Goal: Task Accomplishment & Management: Manage account settings

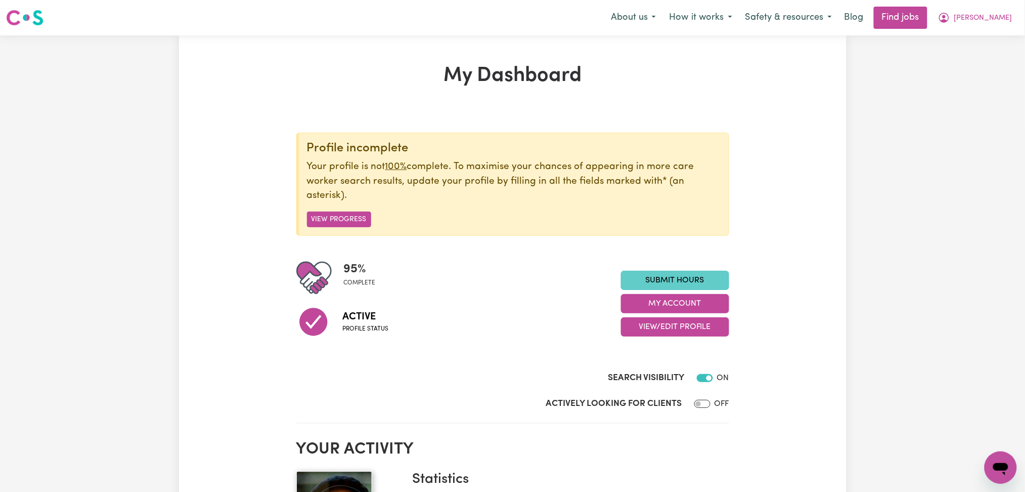
scroll to position [202, 0]
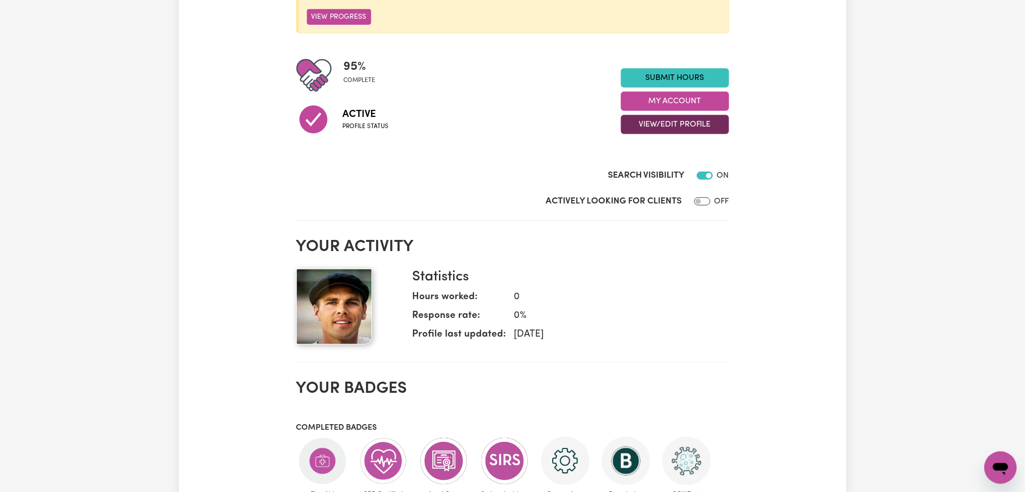
click at [646, 128] on button "View/Edit Profile" at bounding box center [675, 124] width 108 height 19
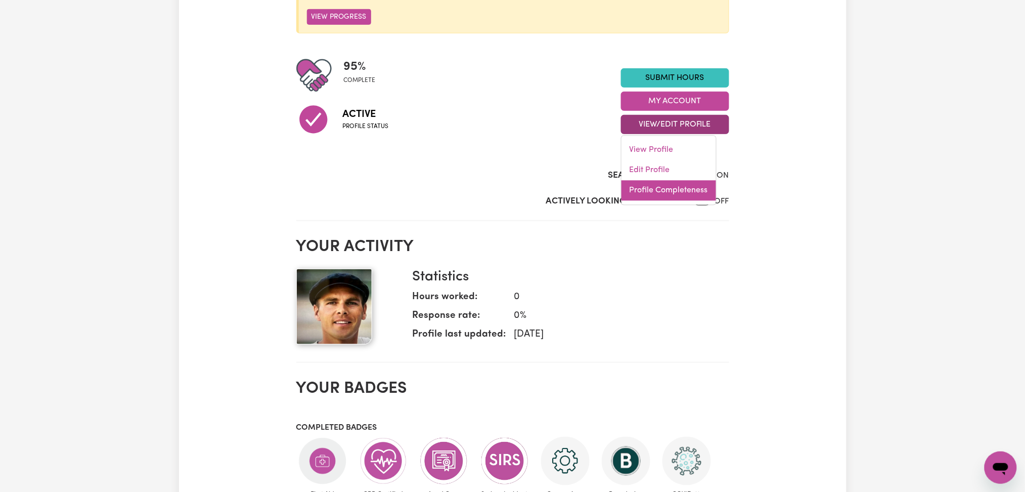
click at [644, 182] on link "Profile Completeness" at bounding box center [669, 191] width 95 height 20
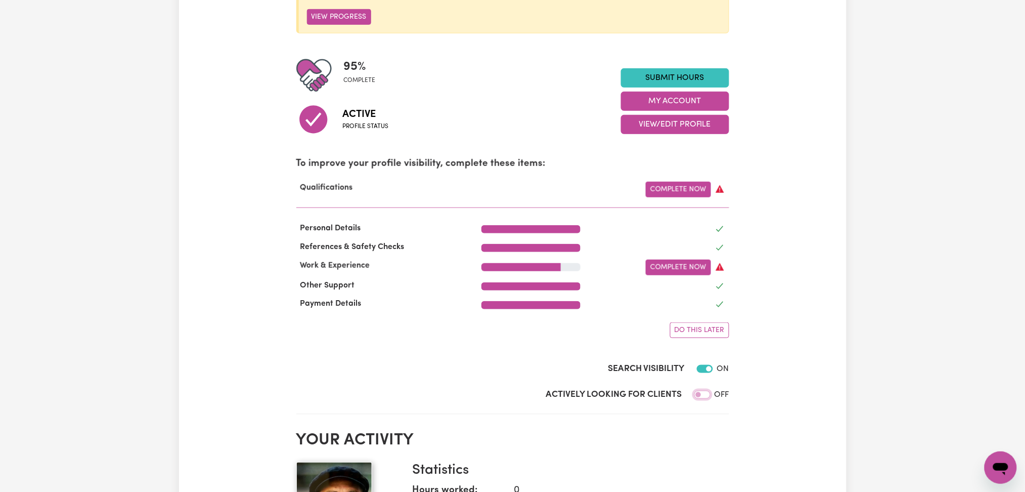
click at [703, 399] on input "Actively Looking for Clients" at bounding box center [703, 395] width 16 height 8
checkbox input "true"
click at [684, 136] on div "95 % complete Active Profile status Submit Hours My Account View/Edit Profile V…" at bounding box center [512, 101] width 433 height 87
click at [685, 132] on button "View/Edit Profile" at bounding box center [675, 124] width 108 height 19
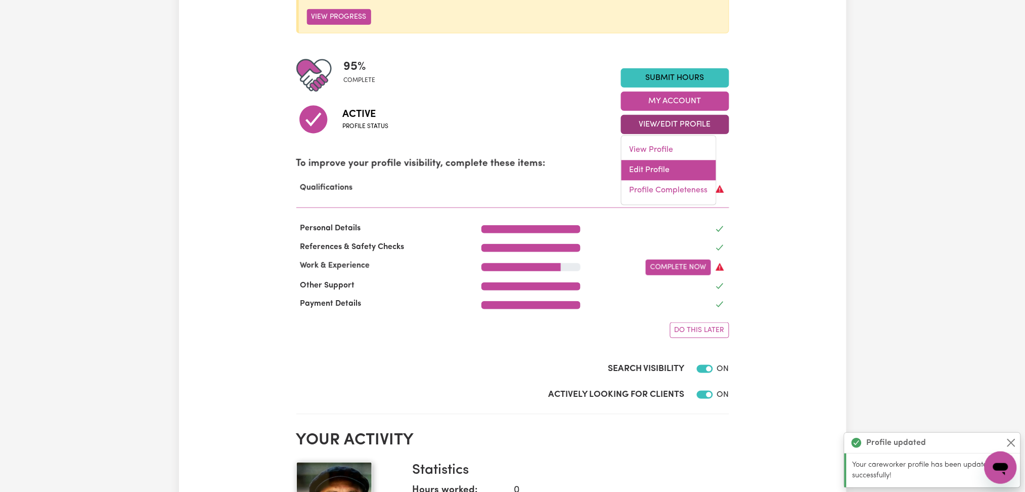
click at [660, 168] on link "Edit Profile" at bounding box center [669, 170] width 95 height 20
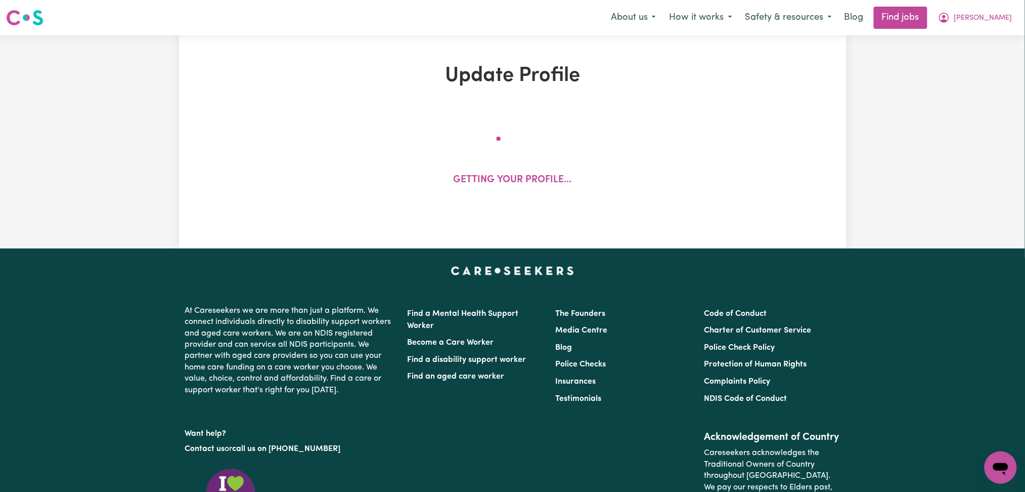
select select "[DEMOGRAPHIC_DATA]"
select select "[DEMOGRAPHIC_DATA] Citizen"
select select "Studying a healthcare related degree or qualification"
select select "67"
select select "95"
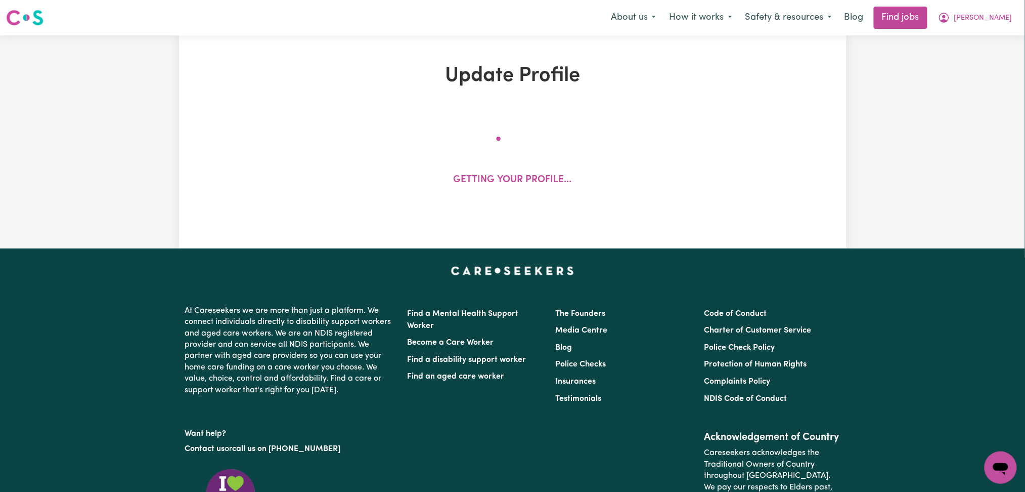
select select "122"
select select "150"
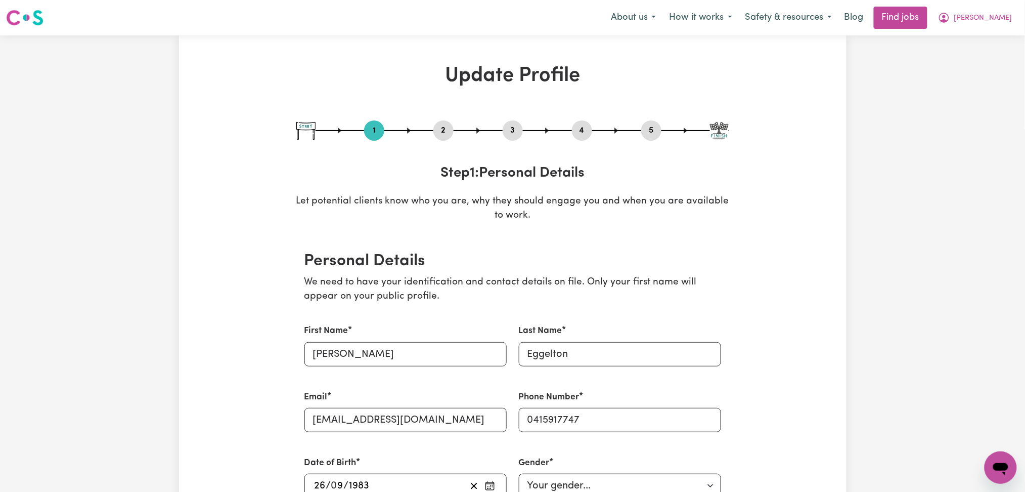
scroll to position [67, 0]
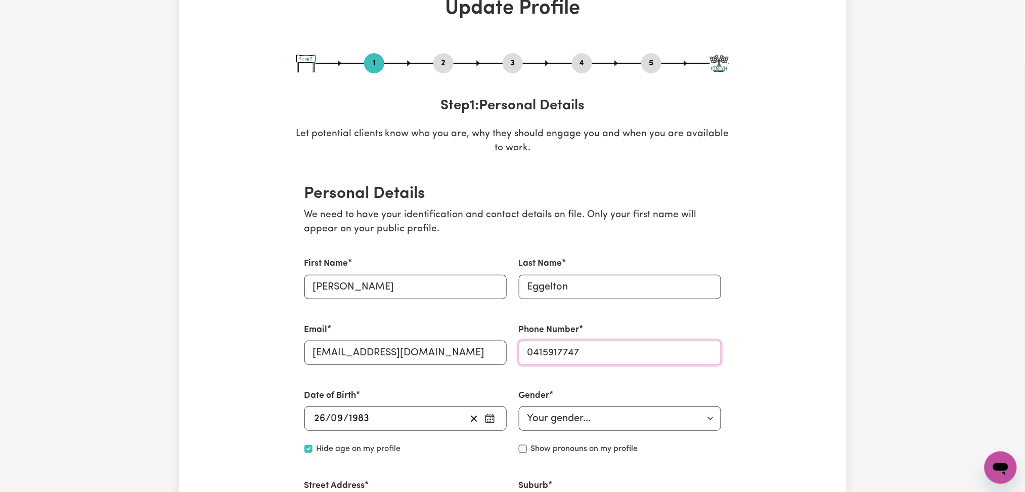
click at [567, 353] on input "0415917747" at bounding box center [620, 352] width 202 height 24
paste input "49 509 313"
click at [552, 351] on input "0449 509 313" at bounding box center [620, 352] width 202 height 24
click at [575, 352] on input "0449509 313" at bounding box center [620, 352] width 202 height 24
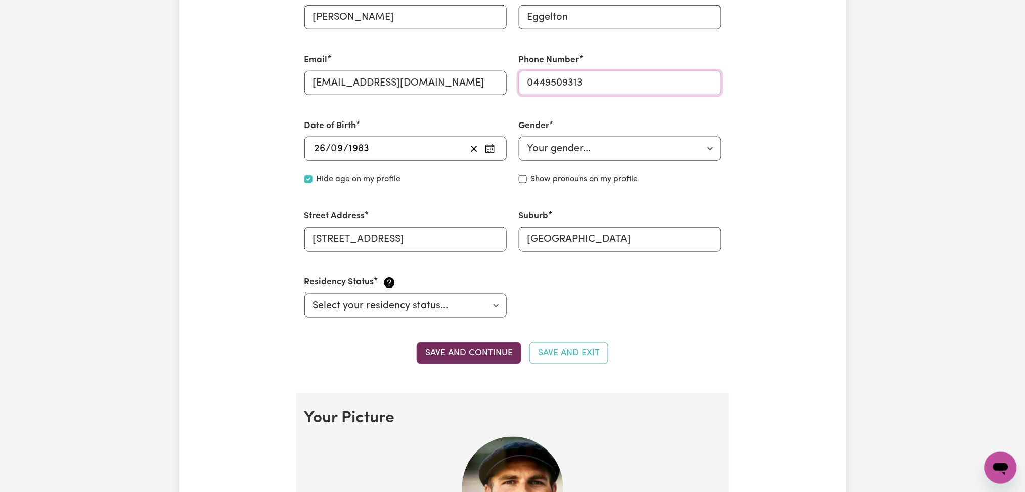
scroll to position [405, 0]
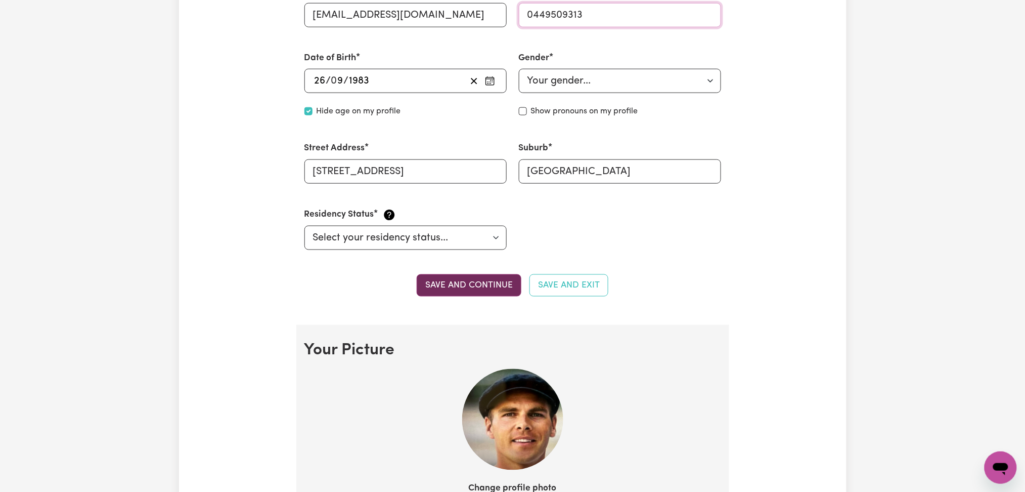
type input "0449509313"
click at [453, 282] on button "Save and continue" at bounding box center [469, 285] width 105 height 22
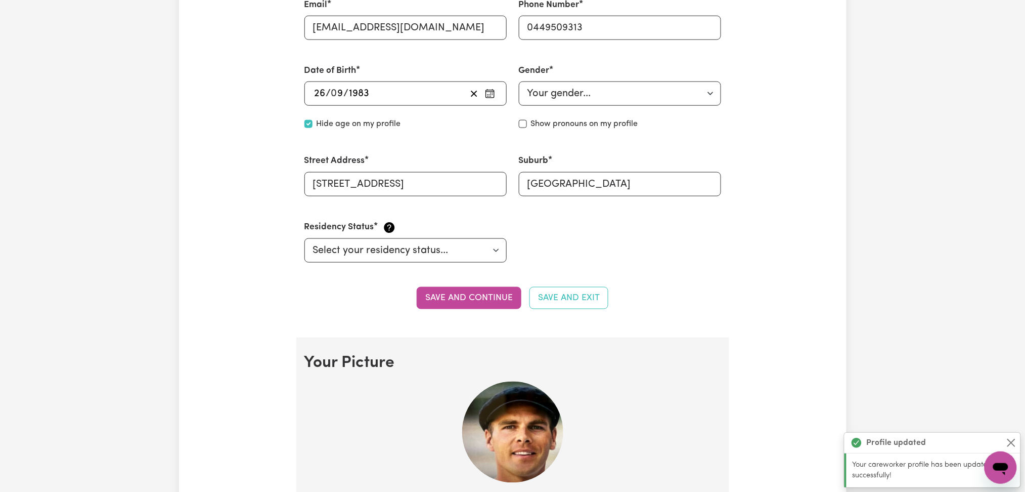
scroll to position [325, 0]
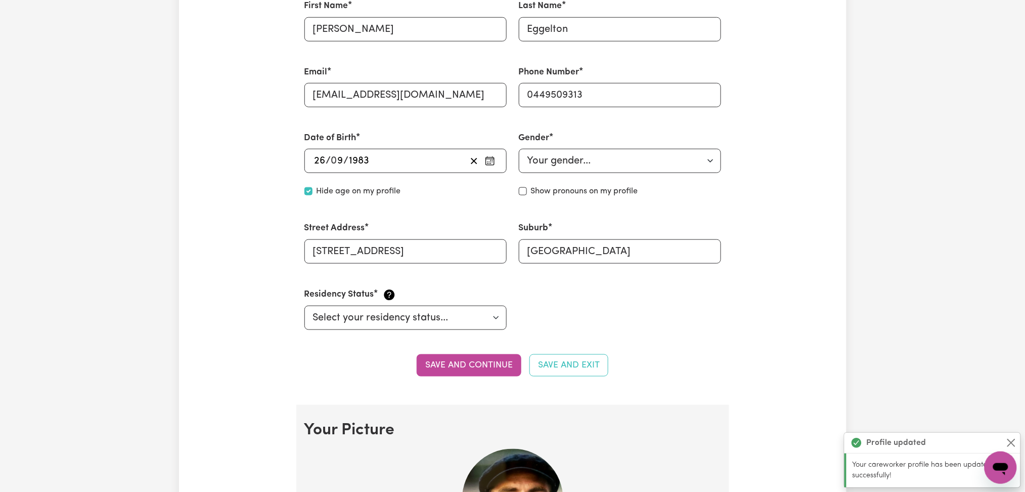
click at [566, 76] on label "Phone Number" at bounding box center [549, 72] width 61 height 13
click at [566, 83] on input "0449509313" at bounding box center [620, 95] width 202 height 24
click at [561, 94] on input "0449509313" at bounding box center [620, 95] width 202 height 24
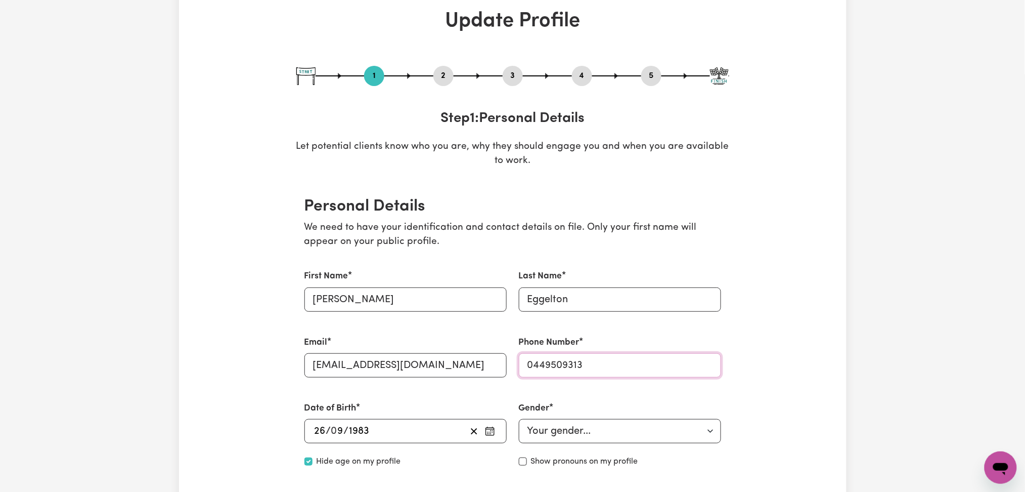
scroll to position [0, 0]
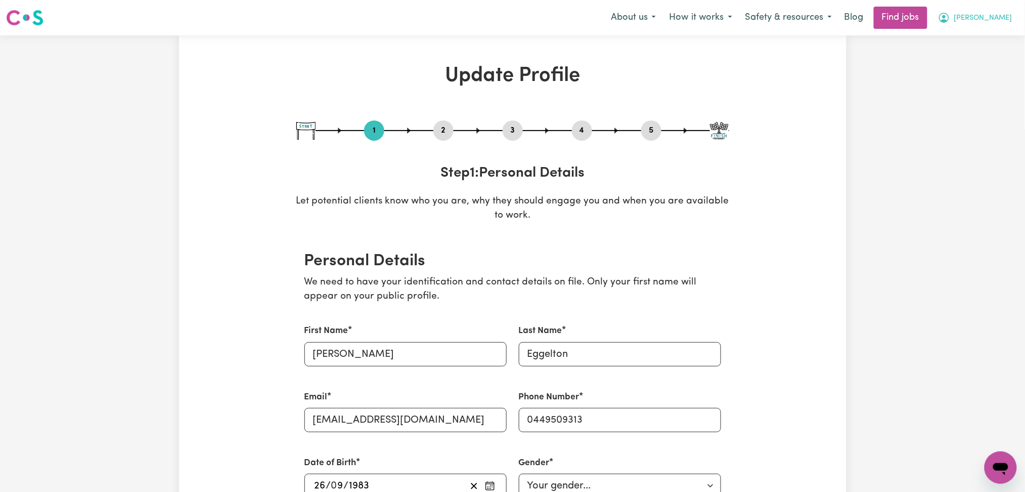
drag, startPoint x: 1013, startPoint y: 15, endPoint x: 1001, endPoint y: 27, distance: 17.2
click at [1012, 15] on button "[PERSON_NAME]" at bounding box center [976, 17] width 88 height 21
click at [977, 63] on link "My Dashboard" at bounding box center [979, 58] width 80 height 19
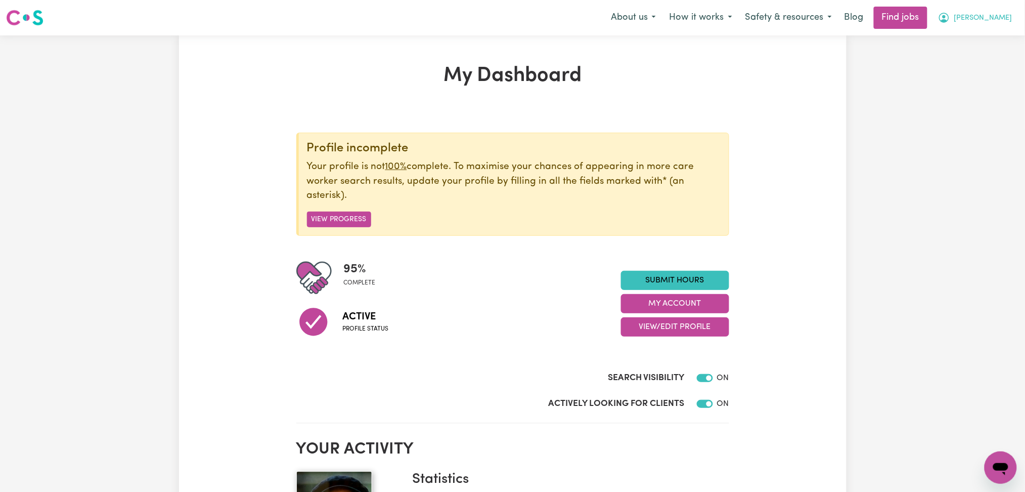
click at [991, 18] on span "[PERSON_NAME]" at bounding box center [984, 18] width 58 height 11
click at [983, 75] on link "Logout" at bounding box center [979, 77] width 80 height 19
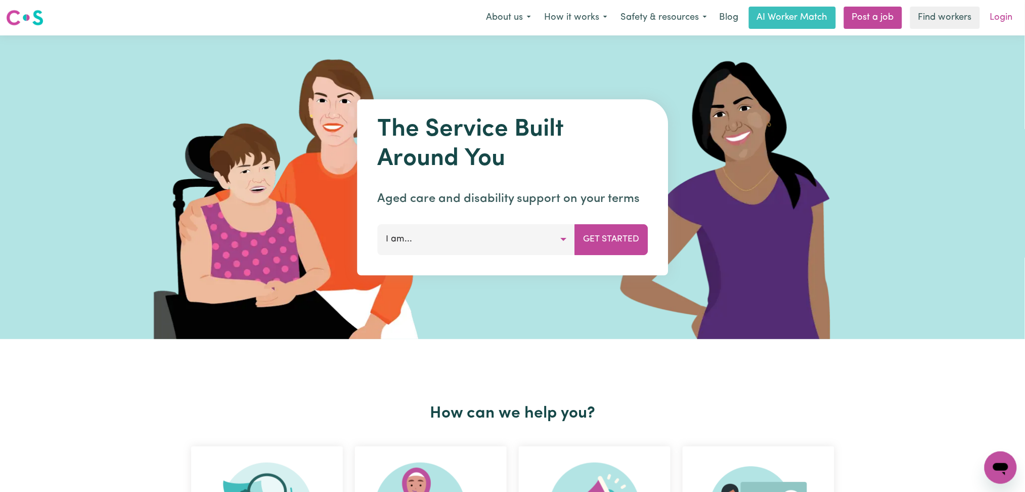
click at [1014, 17] on link "Login" at bounding box center [1001, 18] width 35 height 22
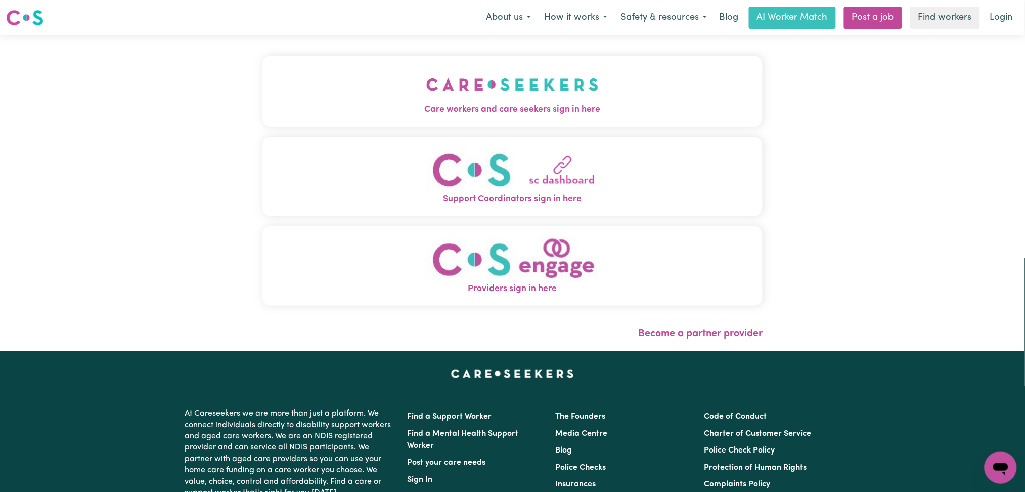
click at [351, 82] on button "Care workers and care seekers sign in here" at bounding box center [513, 91] width 501 height 71
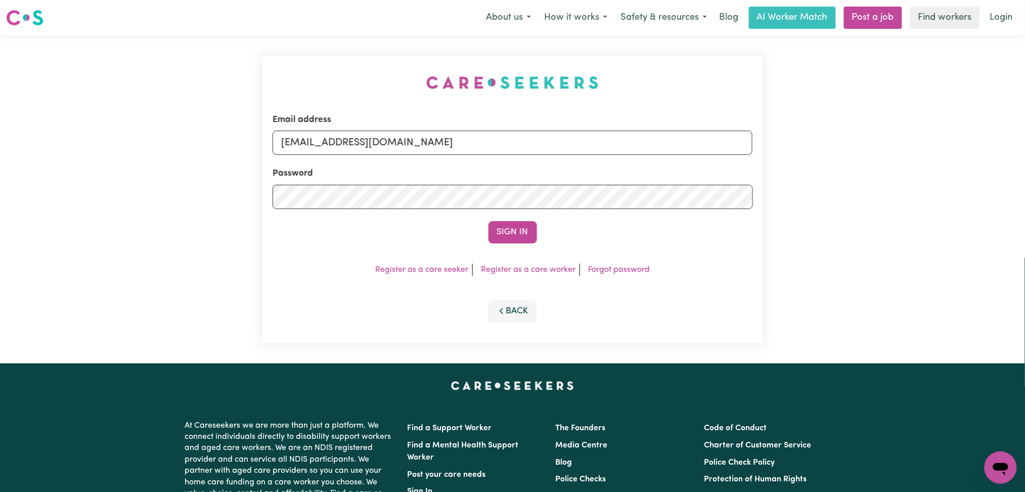
click at [389, 174] on div "Password" at bounding box center [513, 188] width 481 height 42
click at [386, 152] on input "[EMAIL_ADDRESS][DOMAIN_NAME]" at bounding box center [513, 143] width 481 height 24
drag, startPoint x: 335, startPoint y: 138, endPoint x: 731, endPoint y: 138, distance: 396.1
click at [731, 138] on input "Superuser~[EMAIL_ADDRESS][DOMAIN_NAME]" at bounding box center [513, 143] width 481 height 24
type input "Superuser~[EMAIL_ADDRESS][DOMAIN_NAME]"
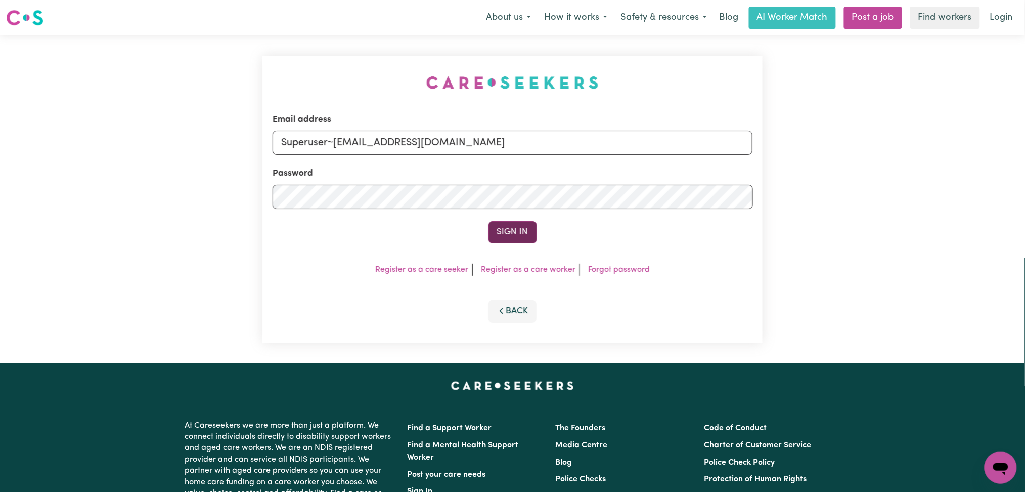
click at [519, 234] on button "Sign In" at bounding box center [513, 232] width 49 height 22
